Goal: Task Accomplishment & Management: Complete application form

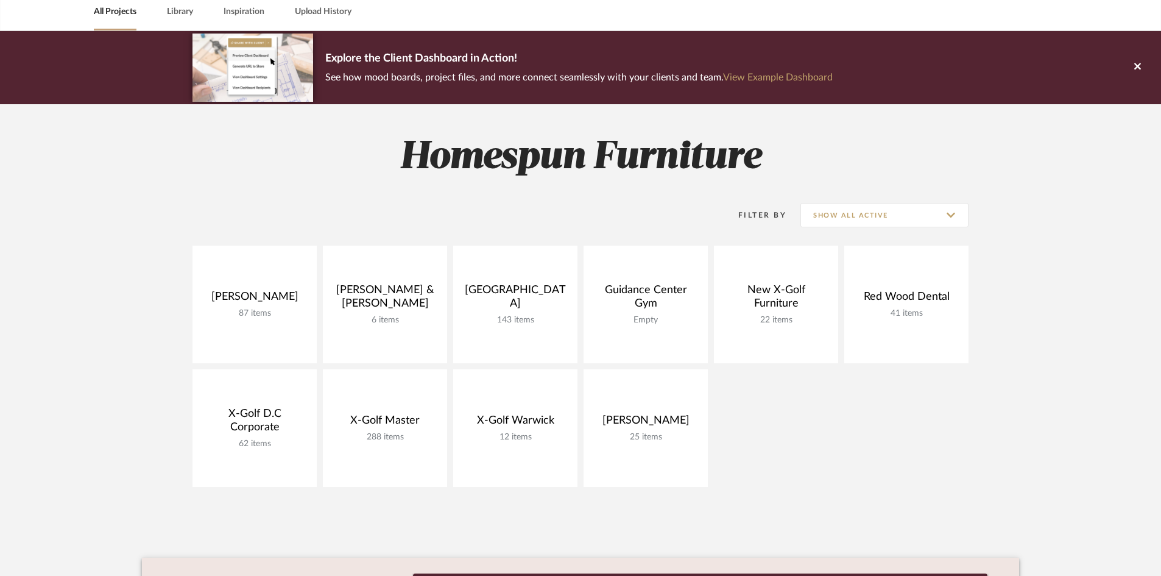
scroll to position [300, 0]
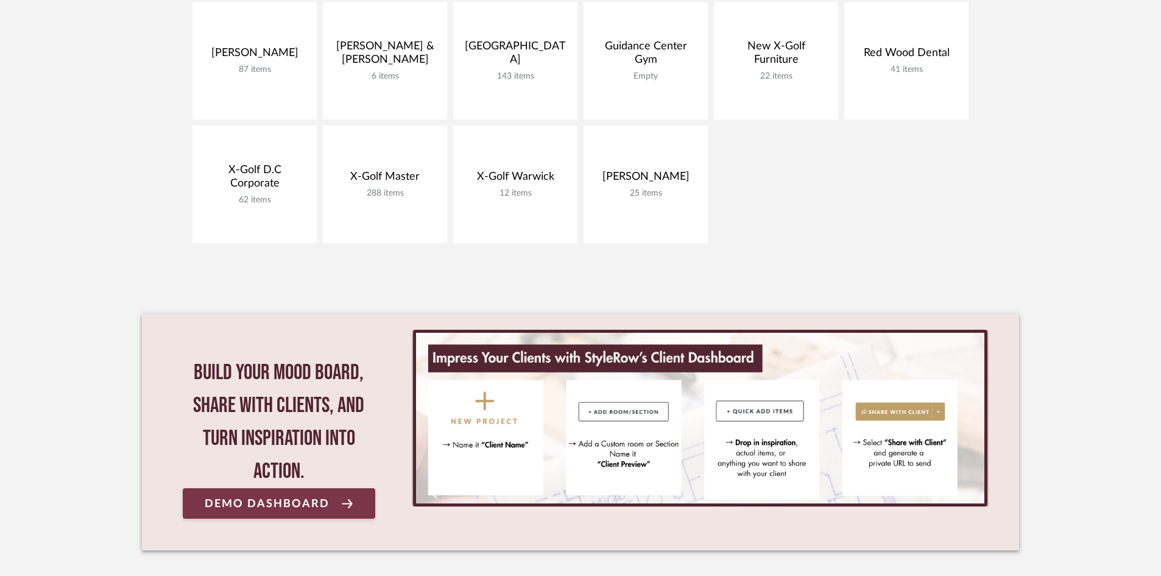
click at [308, 509] on span "Demo Dashboard" at bounding box center [267, 504] width 125 height 12
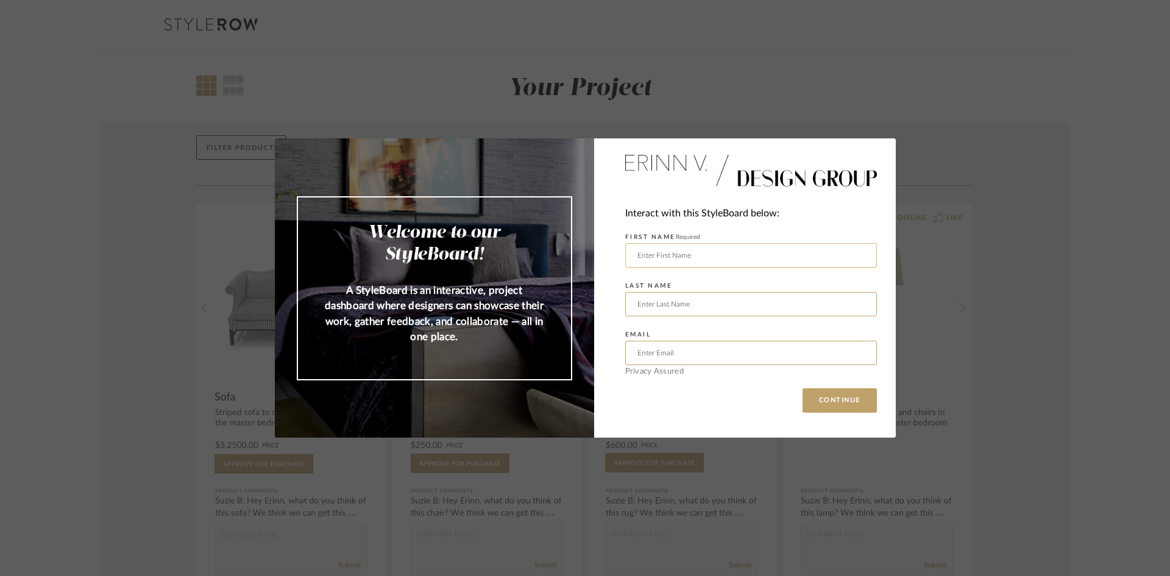
click at [820, 249] on input "text" at bounding box center [751, 255] width 252 height 24
click at [730, 256] on input "text" at bounding box center [751, 255] width 252 height 24
type input "[PERSON_NAME]"
type input "[EMAIL_ADDRESS][DOMAIN_NAME]"
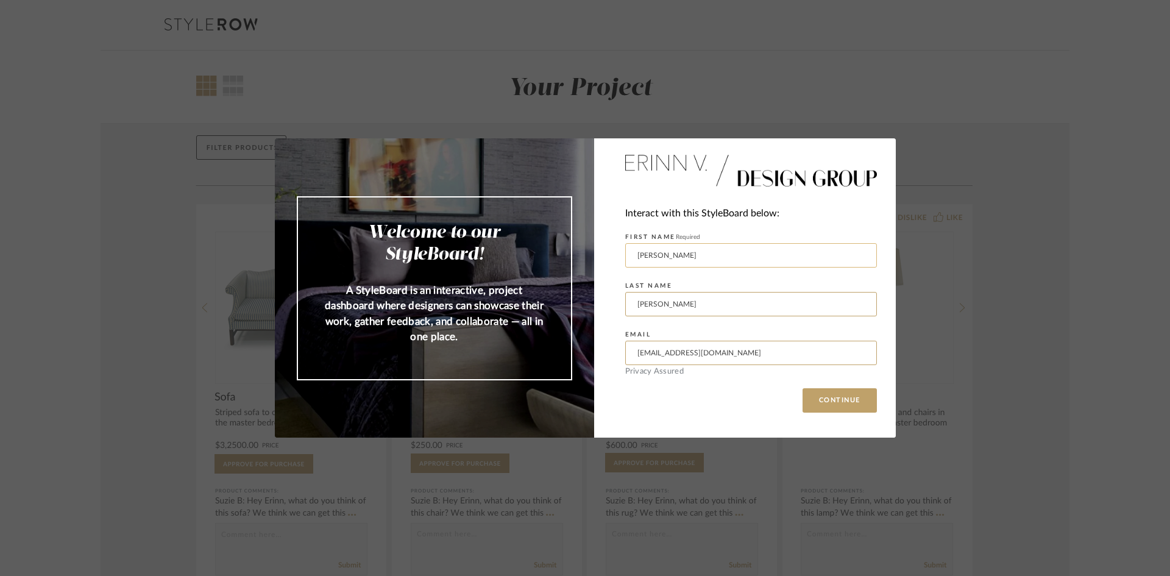
click at [802, 388] on button "CONTINUE" at bounding box center [839, 400] width 74 height 24
